Goal: Transaction & Acquisition: Purchase product/service

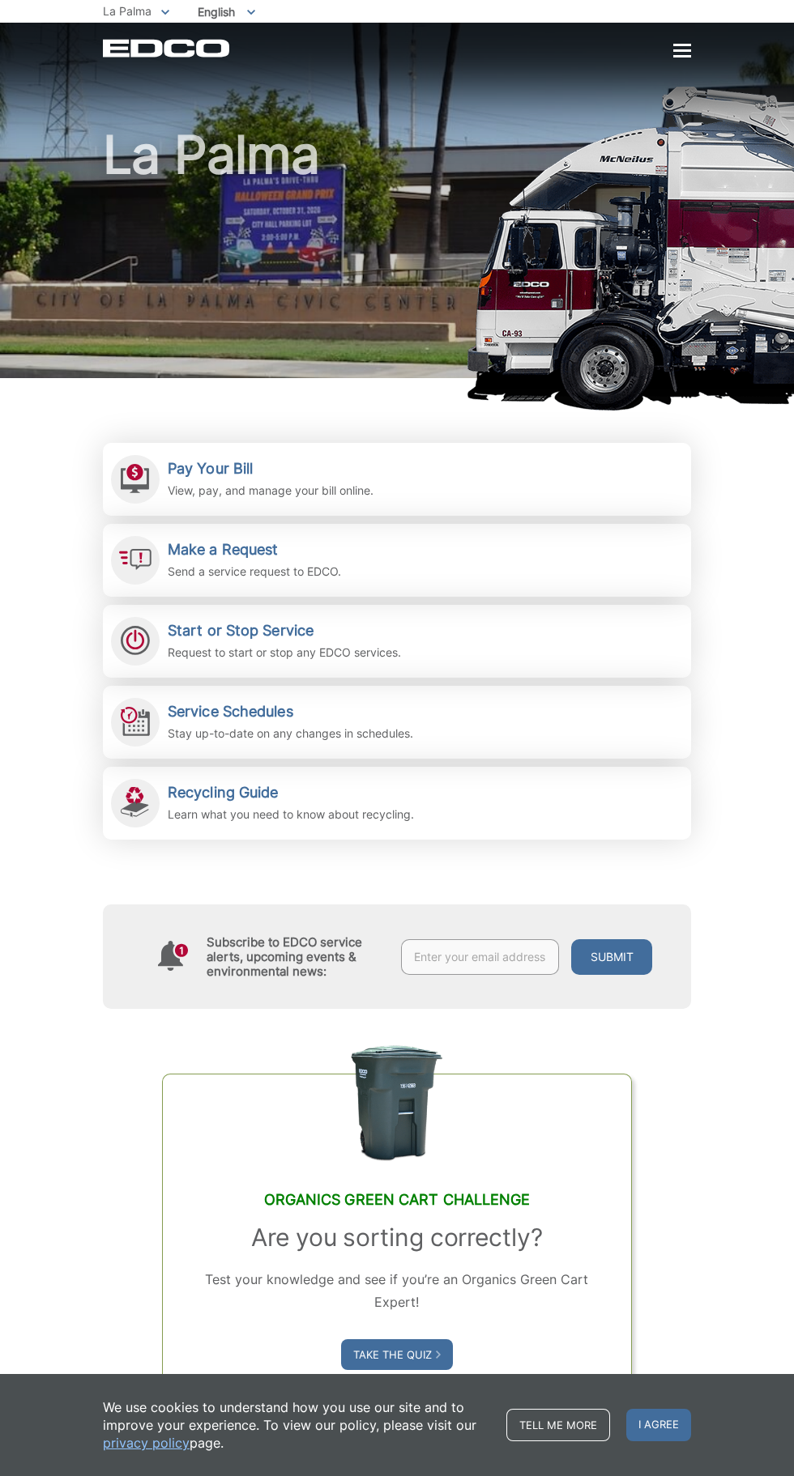
scroll to position [6, 0]
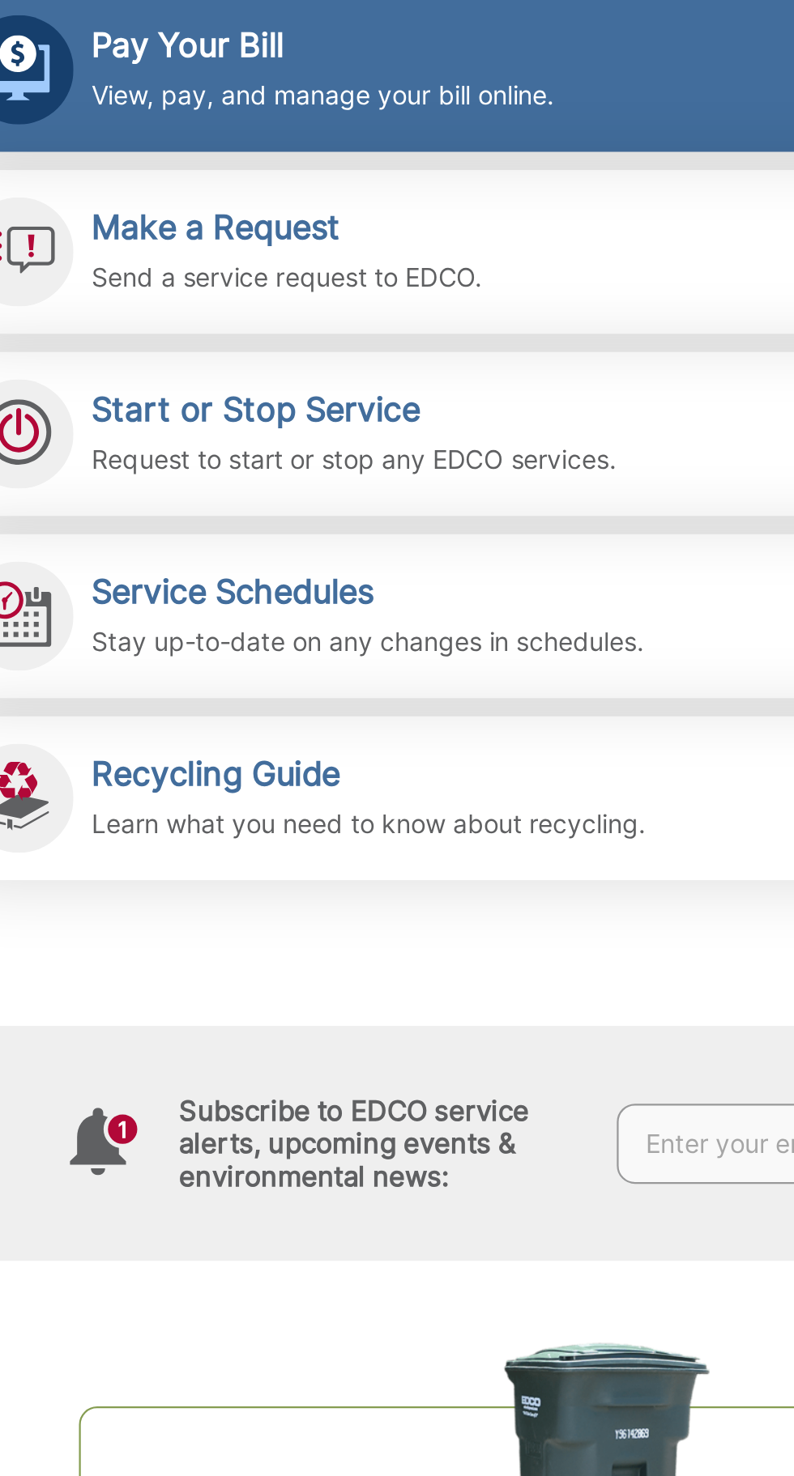
click at [234, 469] on h2 "Pay Your Bill" at bounding box center [271, 463] width 206 height 18
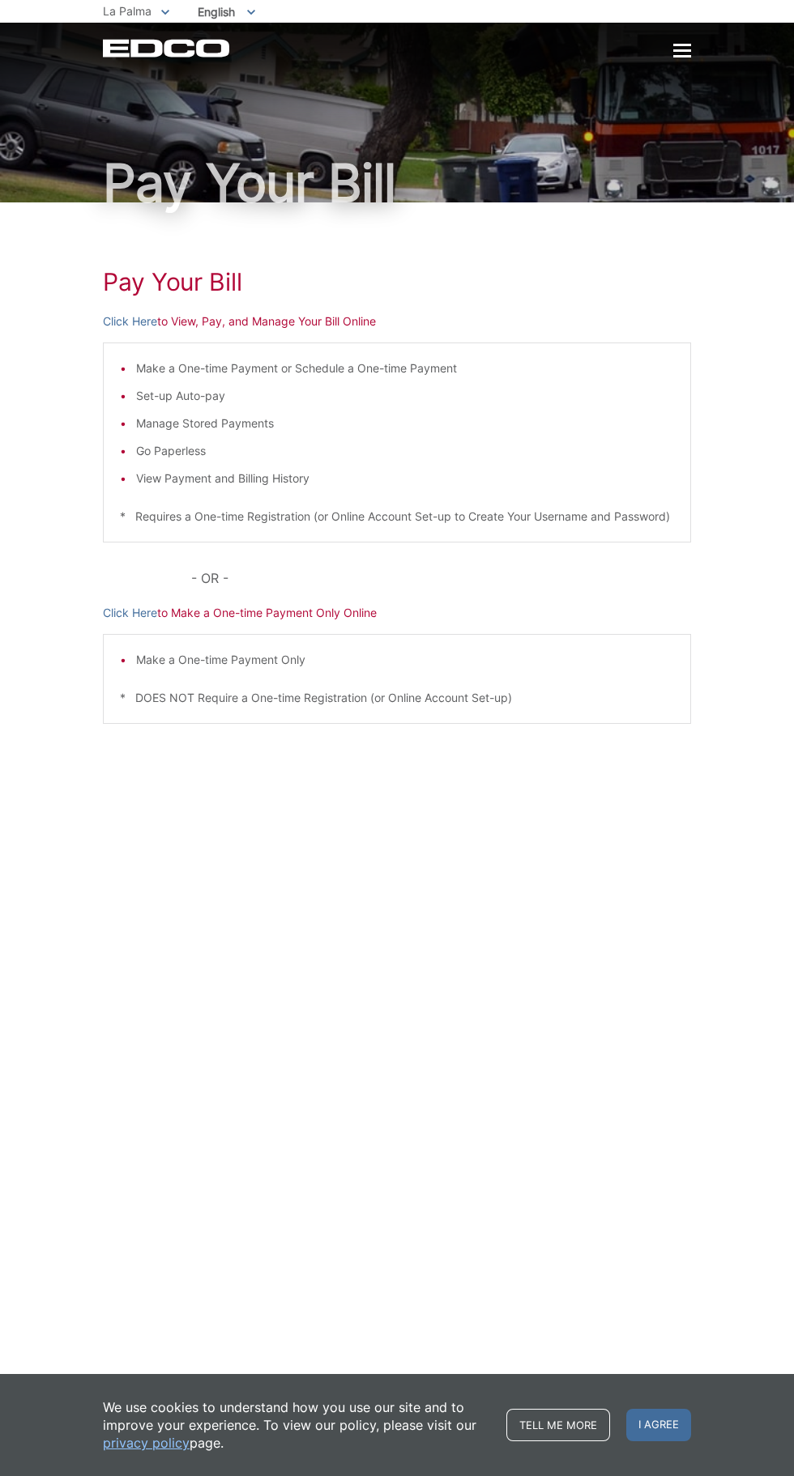
click at [377, 622] on p "Click Here to Make a One-time Payment Only Online" at bounding box center [397, 613] width 588 height 18
click at [319, 622] on p "Click Here to Make a One-time Payment Only Online" at bounding box center [397, 613] width 588 height 18
click at [683, 543] on div "Make a One-time Payment or Schedule a One-time Payment Set-up Auto-pay Manage S…" at bounding box center [397, 443] width 588 height 200
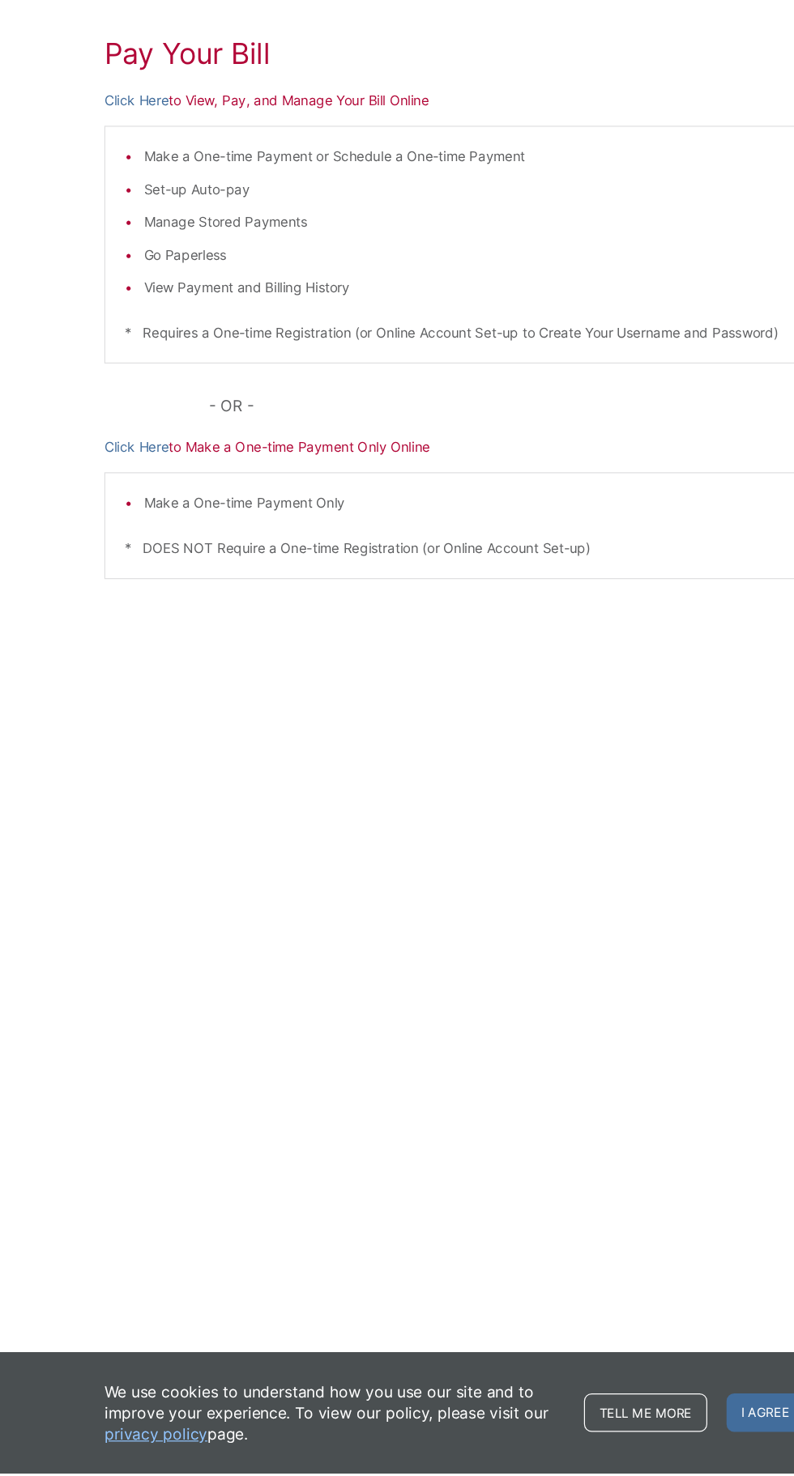
click at [525, 622] on p "Click Here to Make a One-time Payment Only Online" at bounding box center [397, 613] width 588 height 18
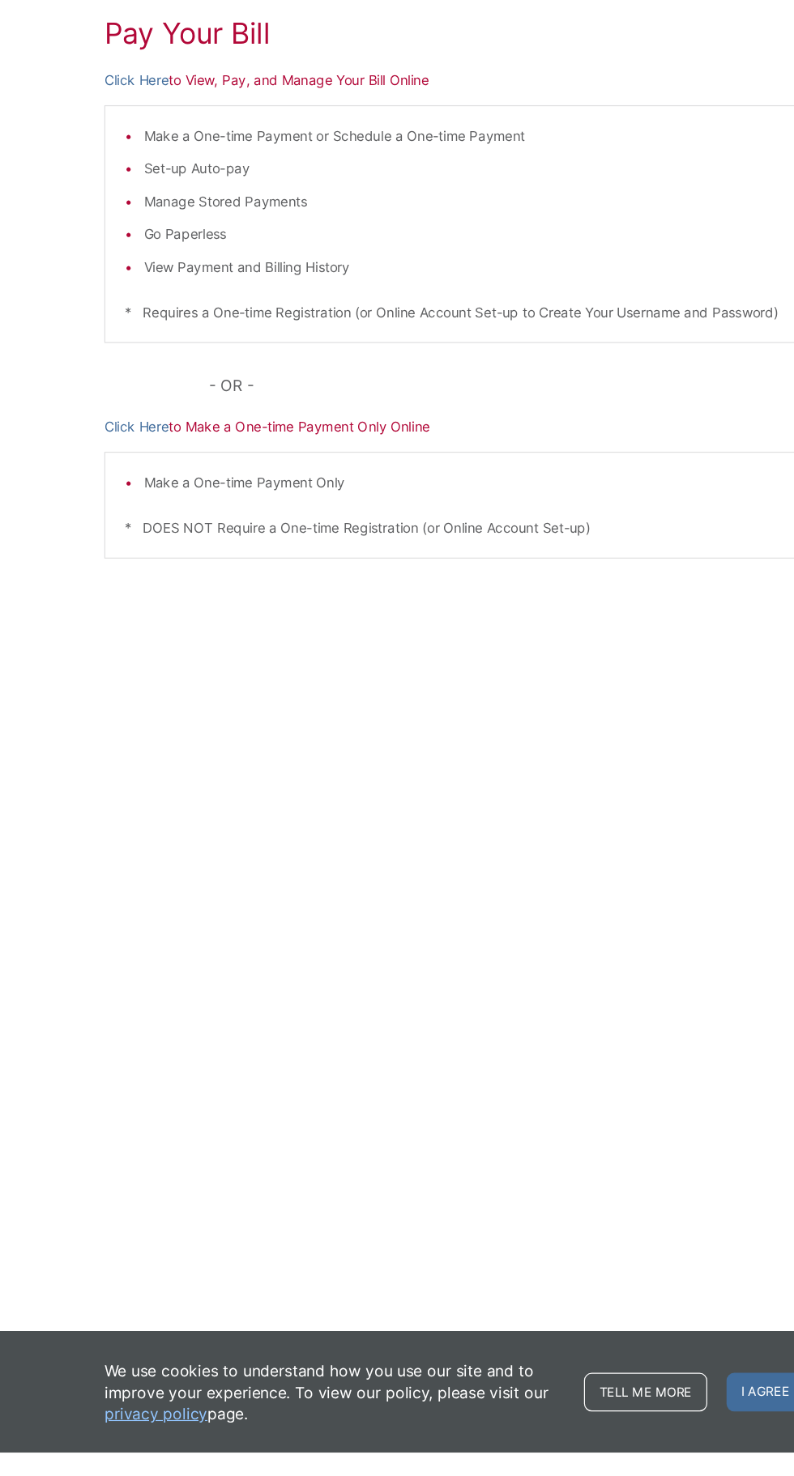
click at [335, 669] on li "Make a One-time Payment Only" at bounding box center [405, 660] width 538 height 18
click at [255, 707] on p "* DOES NOT Require a One-time Registration (or Online Account Set-up)" at bounding box center [397, 698] width 554 height 18
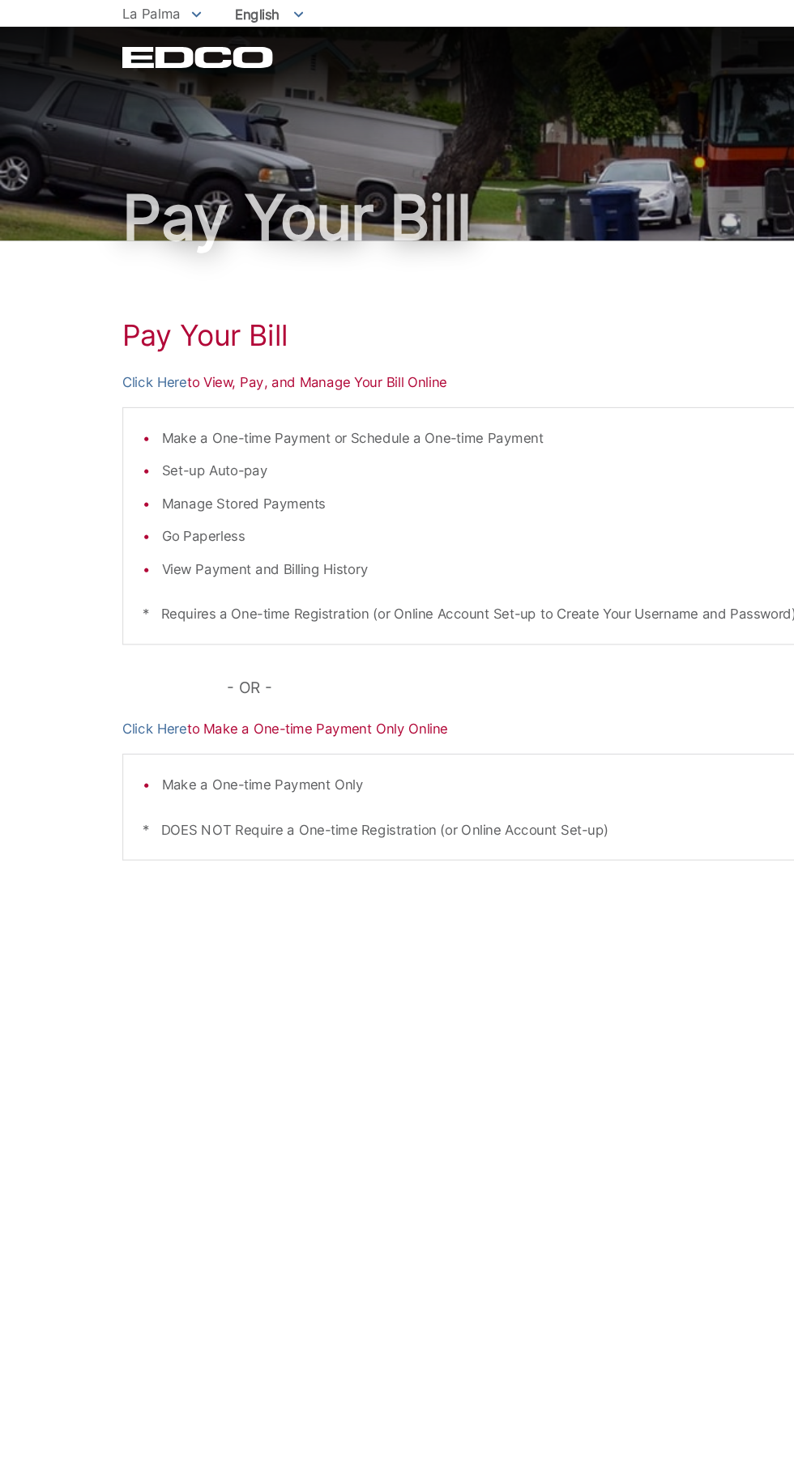
click at [454, 330] on p "Click Here to View, Pay, and Manage Your Bill Online" at bounding box center [397, 322] width 588 height 18
click at [271, 285] on h1 "Pay Your Bill" at bounding box center [397, 281] width 588 height 29
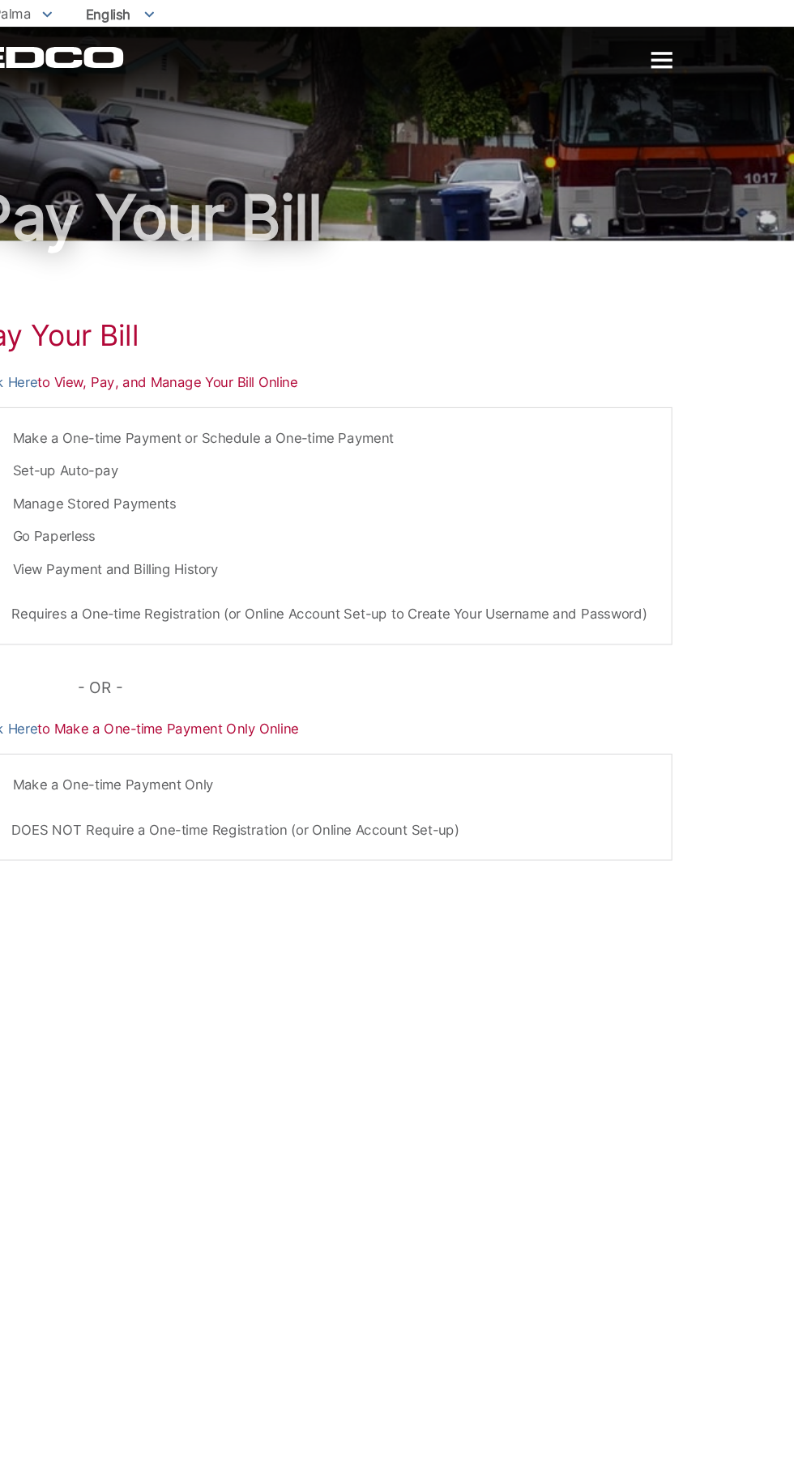
click at [688, 52] on div at bounding box center [682, 50] width 18 height 2
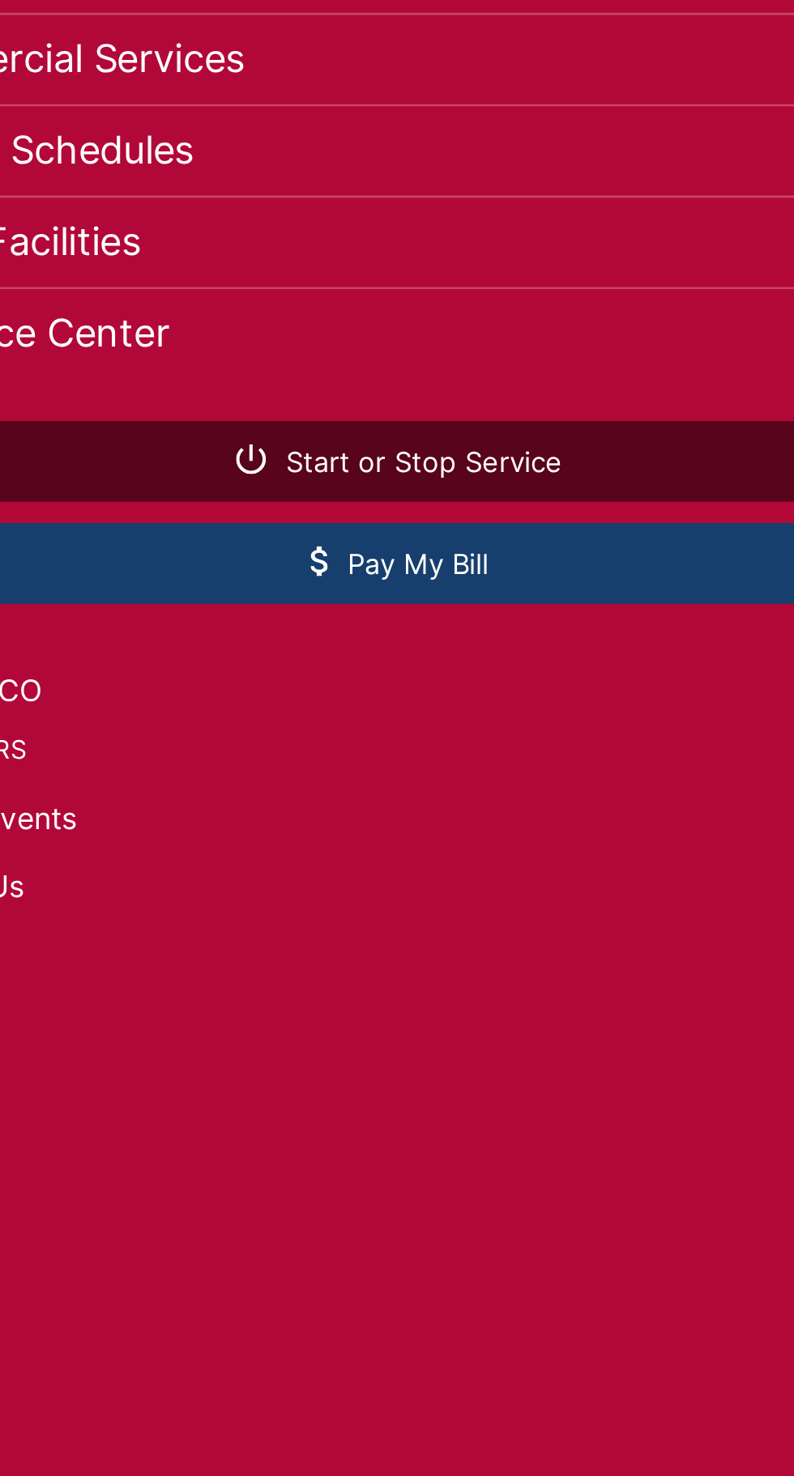
click at [591, 365] on span "Pay My Bill" at bounding box center [576, 358] width 68 height 15
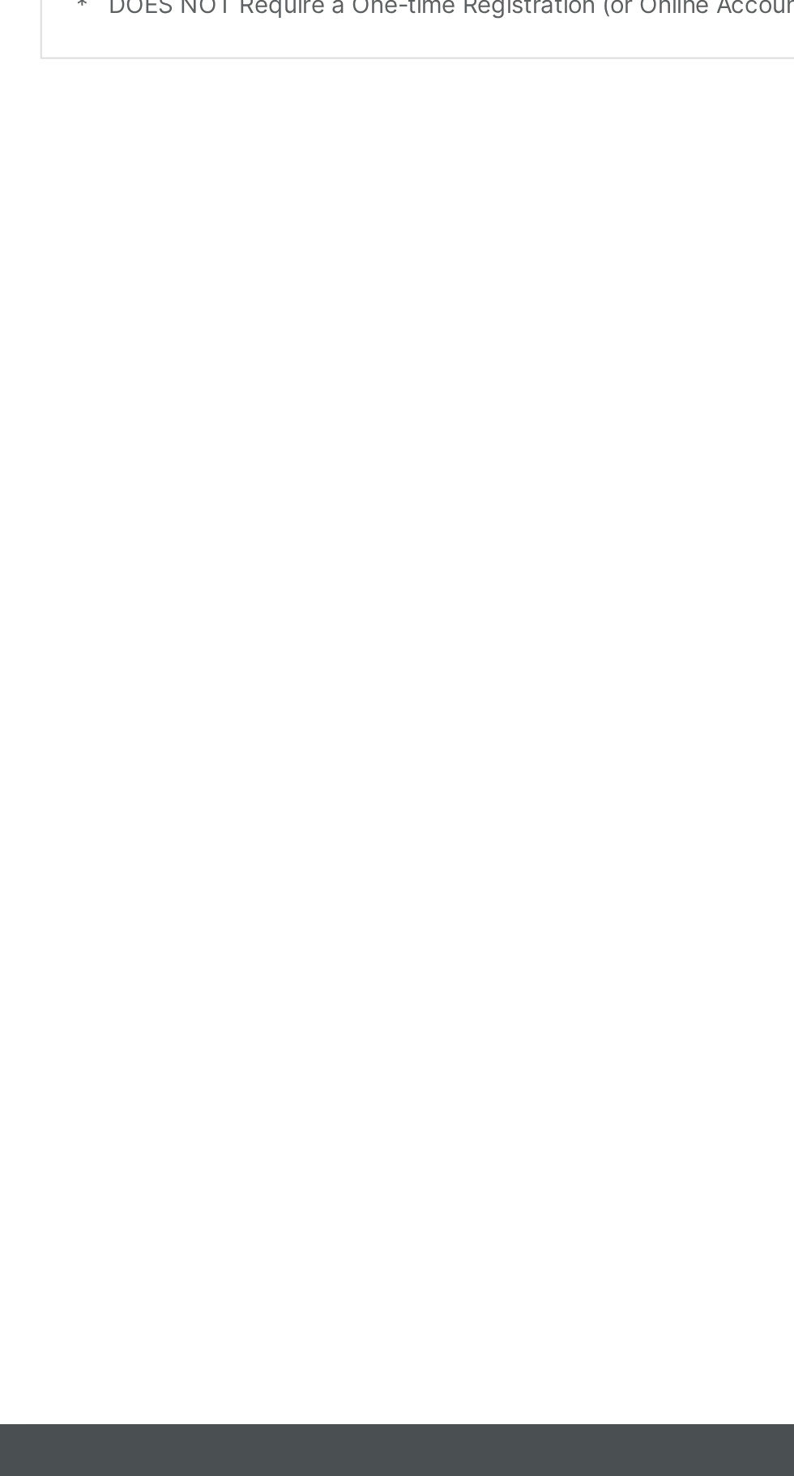
click at [138, 622] on link "Click Here" at bounding box center [130, 613] width 54 height 18
